Goal: Task Accomplishment & Management: Manage account settings

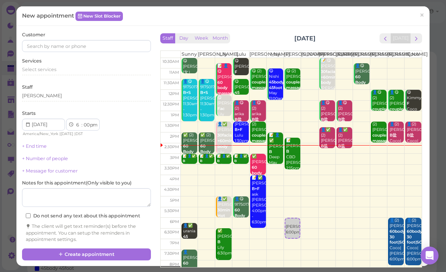
scroll to position [87, 100]
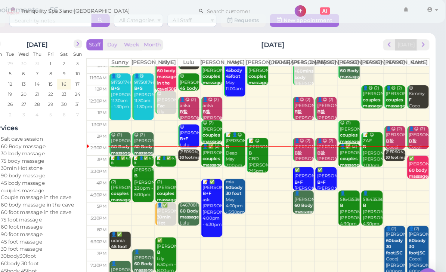
scroll to position [20, 0]
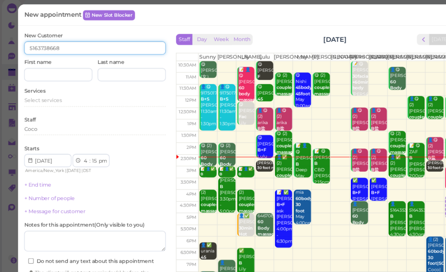
type input "5163738668"
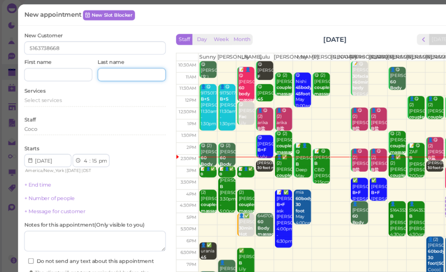
click at [123, 70] on input at bounding box center [120, 70] width 62 height 12
click at [70, 71] on input at bounding box center [53, 70] width 62 height 12
click at [49, 91] on span "Select services" at bounding box center [39, 94] width 34 height 6
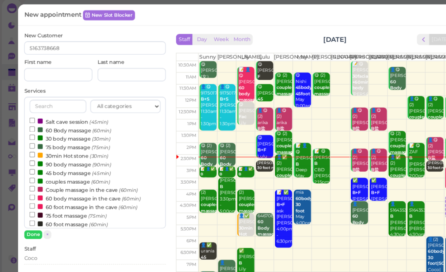
click at [61, 119] on label "60 Body massage (60min)" at bounding box center [64, 121] width 74 height 8
click at [32, 119] on input "60 Body massage (60min)" at bounding box center [29, 119] width 5 height 5
click at [33, 212] on button "Done" at bounding box center [30, 216] width 16 height 8
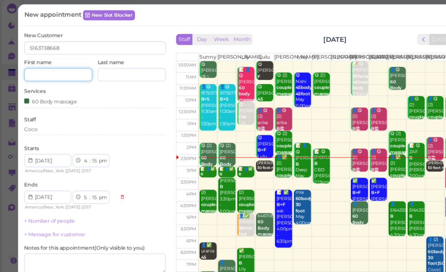
click at [62, 68] on input at bounding box center [53, 70] width 62 height 12
click at [55, 70] on input at bounding box center [53, 70] width 62 height 12
click at [51, 200] on link "+ Number of people" at bounding box center [45, 203] width 46 height 6
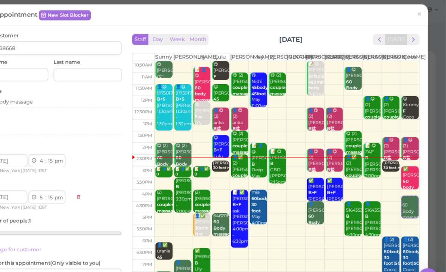
click at [83, 146] on select "00 05 10 15 20 25 30 35 40 45 50 55" at bounding box center [86, 149] width 7 height 8
select select "00"
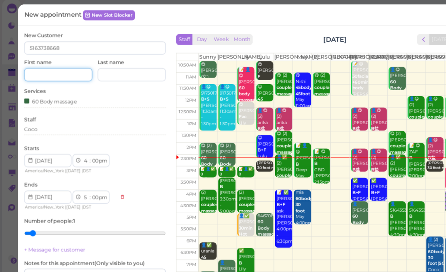
click at [52, 69] on input at bounding box center [53, 70] width 62 height 12
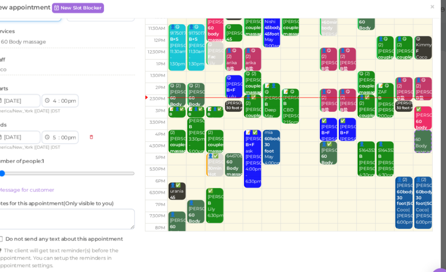
type input "Sandra"
click at [92, 257] on button "Create appointment" at bounding box center [86, 258] width 129 height 12
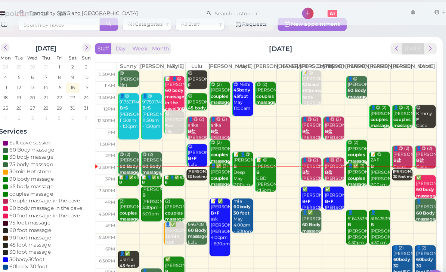
scroll to position [18, 0]
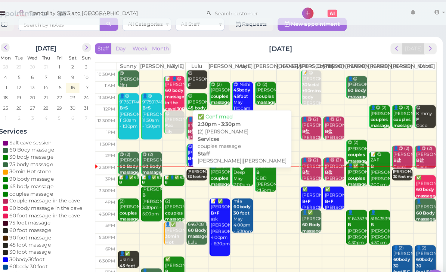
click at [225, 170] on b "couples massage" at bounding box center [234, 165] width 18 height 10
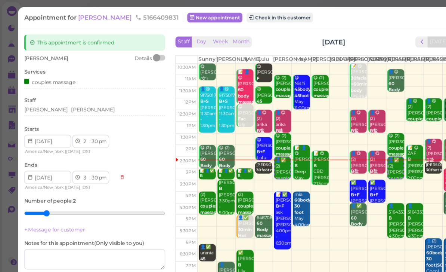
click at [79, 16] on span "ANN" at bounding box center [96, 15] width 50 height 7
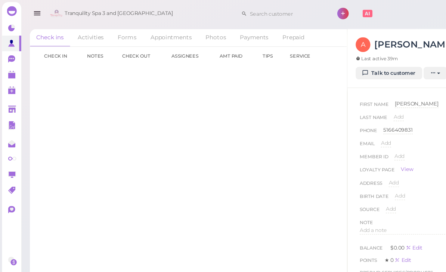
click at [363, 61] on link "Talk to customer" at bounding box center [355, 67] width 61 height 12
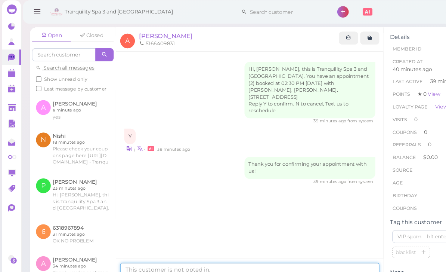
click at [192, 256] on textarea at bounding box center [228, 248] width 237 height 15
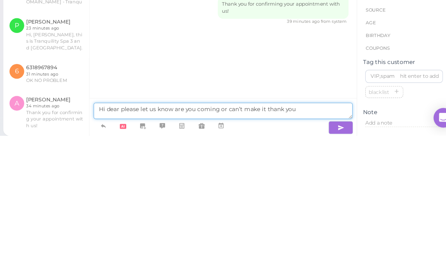
type textarea "Hi dear please let us know are you coming or can’t make it thank you"
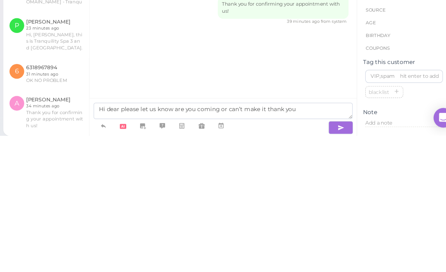
click at [333, 260] on icon "button" at bounding box center [336, 263] width 6 height 7
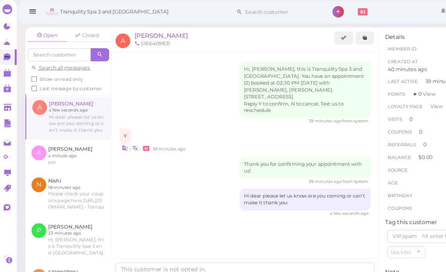
scroll to position [24, 0]
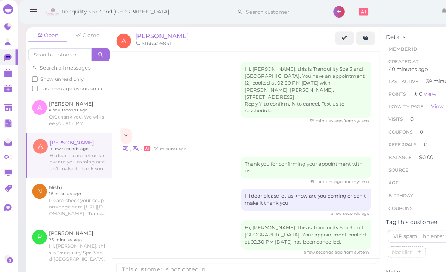
click at [65, 87] on link at bounding box center [66, 104] width 78 height 35
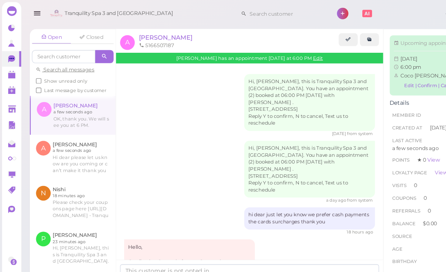
scroll to position [53, 0]
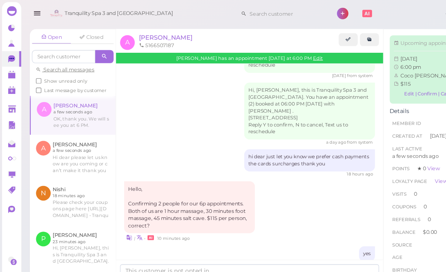
click at [72, 139] on link at bounding box center [66, 143] width 78 height 41
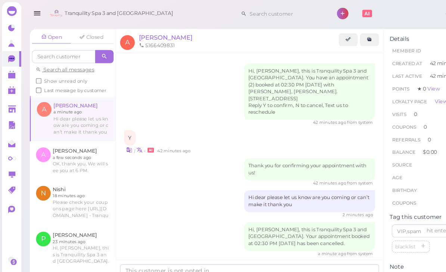
click at [10, 71] on polygon at bounding box center [10, 69] width 7 height 5
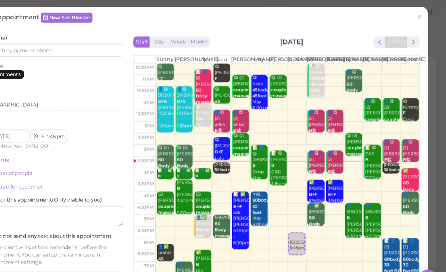
click at [420, 18] on span "×" at bounding box center [422, 15] width 5 height 10
